Goal: Information Seeking & Learning: Learn about a topic

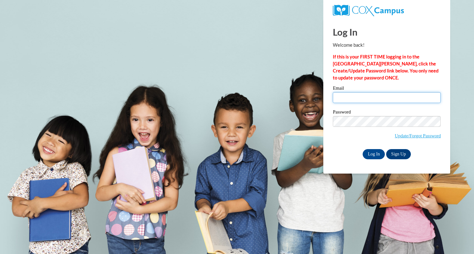
click at [354, 95] on input "Email" at bounding box center [387, 97] width 108 height 11
type input "bunmidupe@yahoo.com"
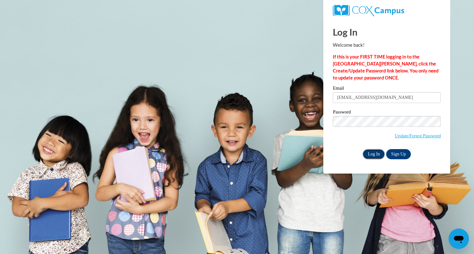
click at [354, 153] on input "Log In" at bounding box center [374, 154] width 22 height 10
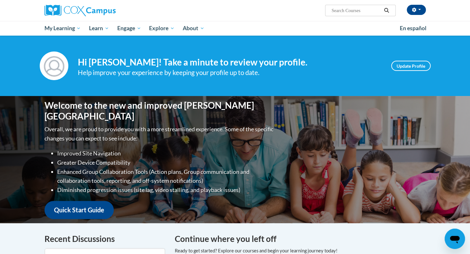
click at [361, 13] on input "Search..." at bounding box center [356, 11] width 51 height 8
type input "alphabet knowledge assessment"
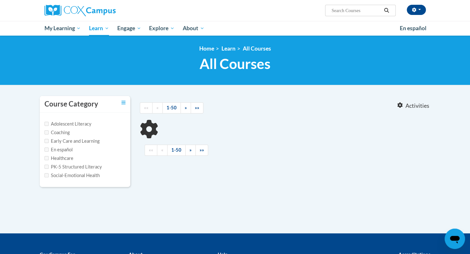
type input "alphabet knowledge assessment"
